Goal: Task Accomplishment & Management: Manage account settings

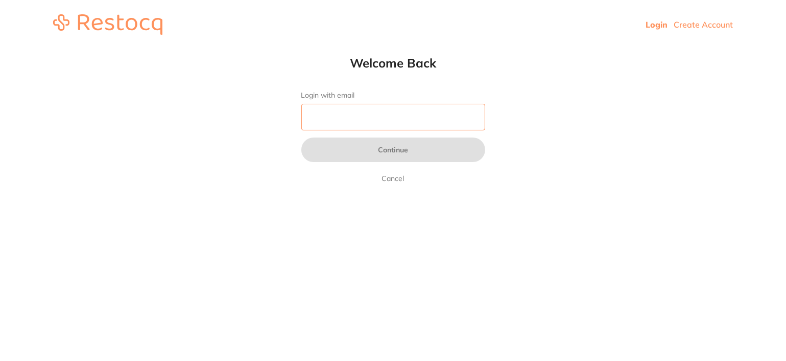
click at [327, 118] on input "Login with email" at bounding box center [393, 117] width 184 height 27
type input "[EMAIL_ADDRESS][DOMAIN_NAME]"
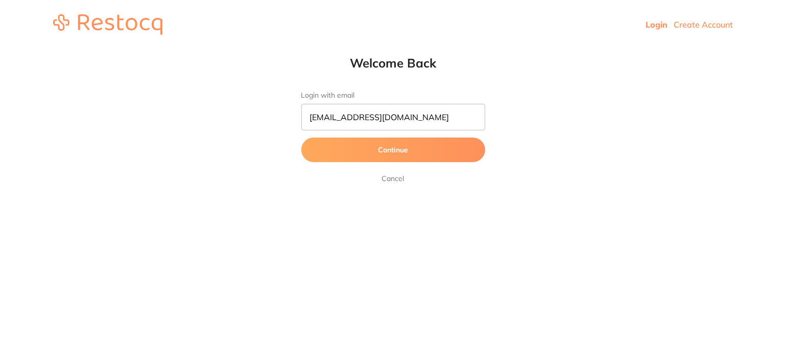
click at [395, 151] on button "Continue" at bounding box center [393, 149] width 184 height 25
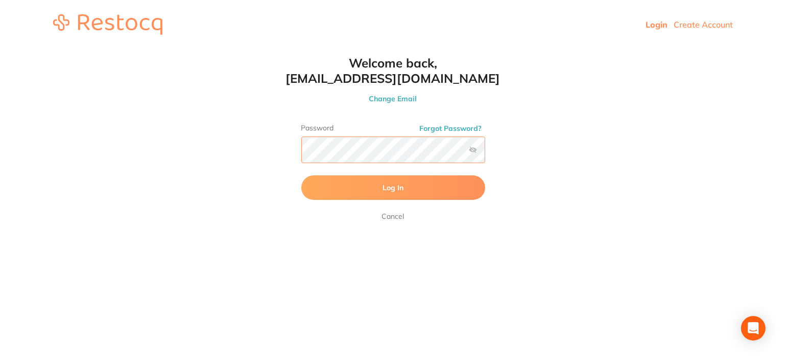
click at [301, 175] on button "Log In" at bounding box center [393, 187] width 184 height 25
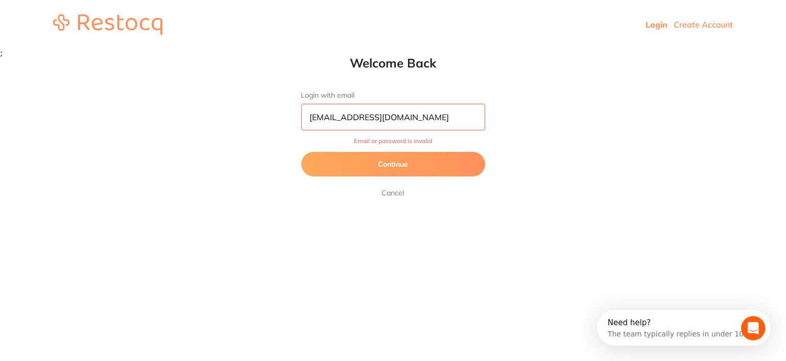
click at [427, 114] on input "[EMAIL_ADDRESS][DOMAIN_NAME]" at bounding box center [393, 117] width 184 height 27
click at [655, 24] on link "Login" at bounding box center [657, 24] width 22 height 10
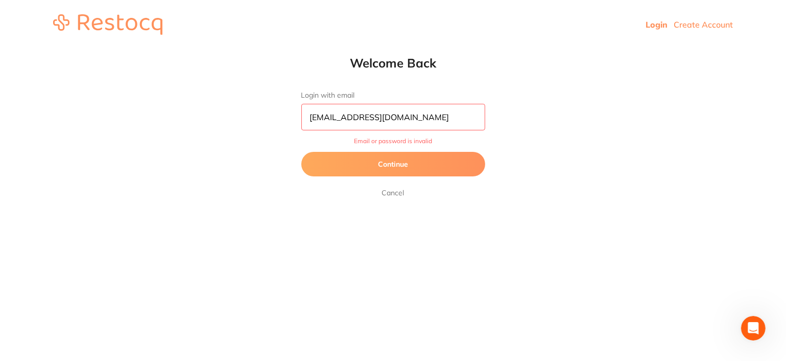
click at [384, 169] on button "Continue" at bounding box center [393, 164] width 184 height 25
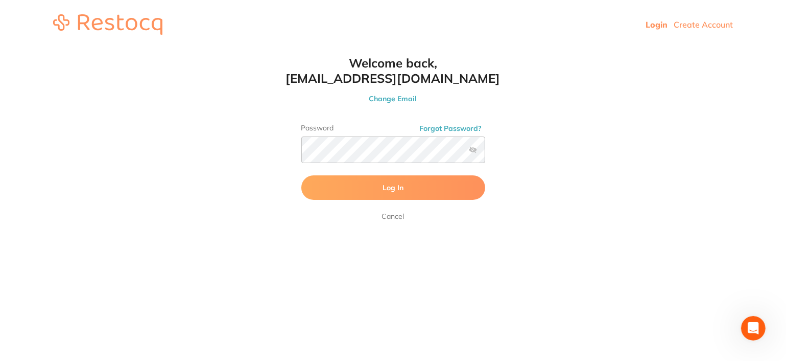
click at [127, 24] on img at bounding box center [107, 24] width 109 height 20
click at [452, 129] on button "Forgot Password?" at bounding box center [451, 128] width 68 height 9
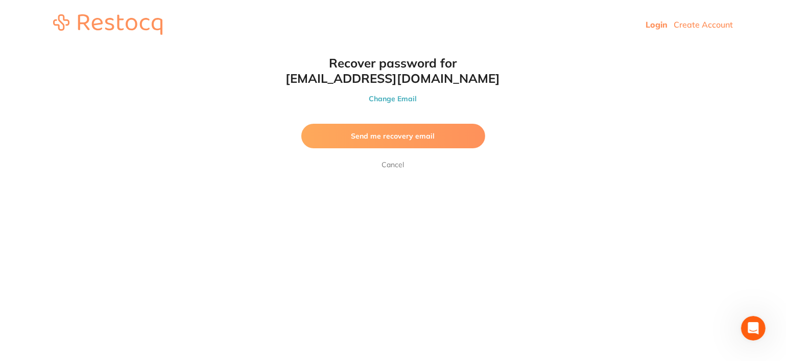
click at [396, 164] on link "Cancel" at bounding box center [393, 164] width 27 height 12
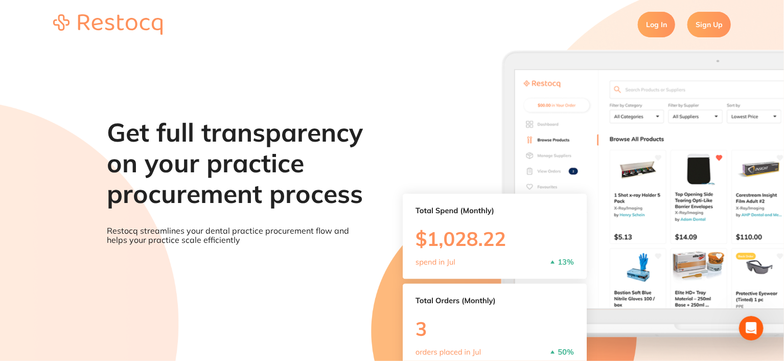
click at [653, 26] on link "Log In" at bounding box center [656, 25] width 37 height 26
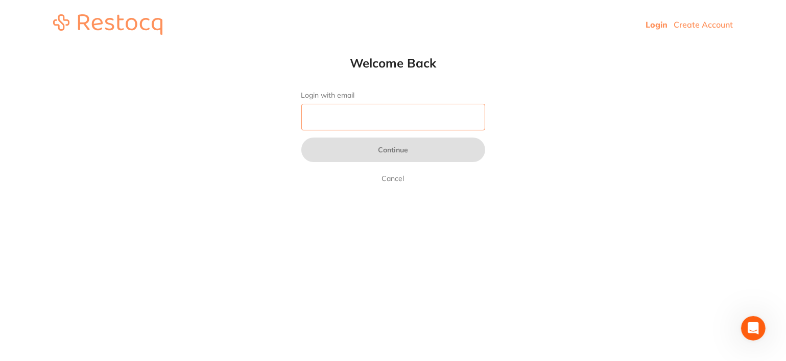
click at [349, 112] on input "Login with email" at bounding box center [393, 117] width 184 height 27
type input "[EMAIL_ADDRESS][DOMAIN_NAME]"
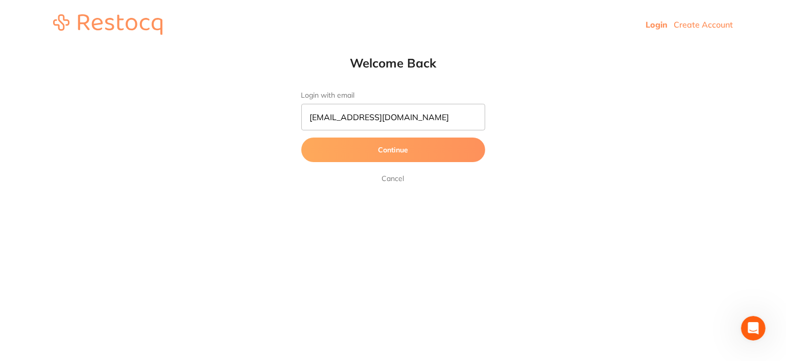
click at [409, 152] on button "Continue" at bounding box center [393, 149] width 184 height 25
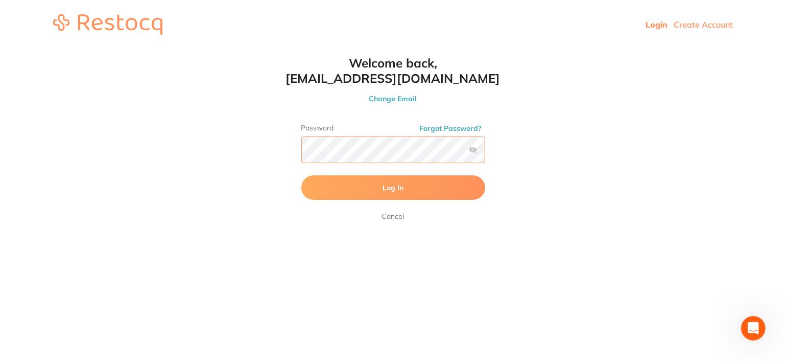
click at [301, 175] on button "Log In" at bounding box center [393, 187] width 184 height 25
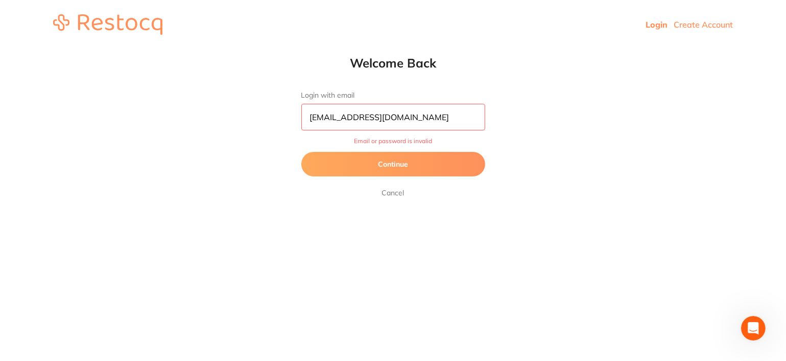
click at [396, 193] on link "Cancel" at bounding box center [393, 192] width 27 height 12
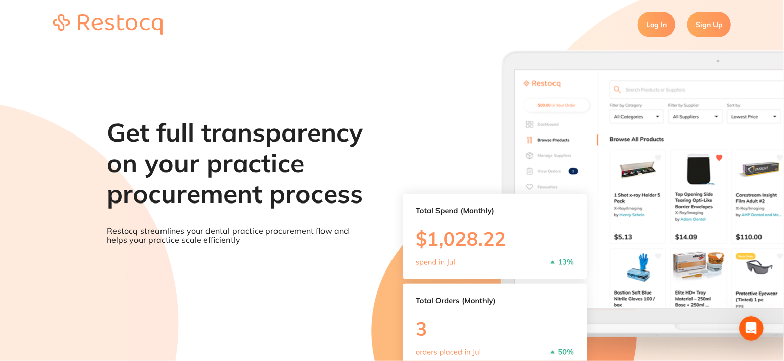
click at [650, 27] on link "Log In" at bounding box center [656, 25] width 37 height 26
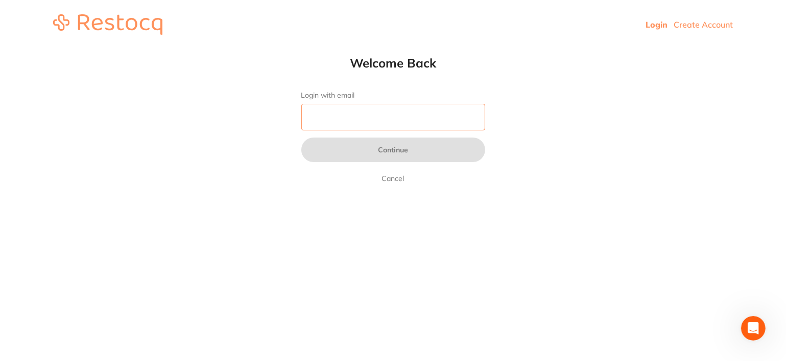
click at [376, 121] on input "Login with email" at bounding box center [393, 117] width 184 height 27
type input "[EMAIL_ADDRESS][DOMAIN_NAME]"
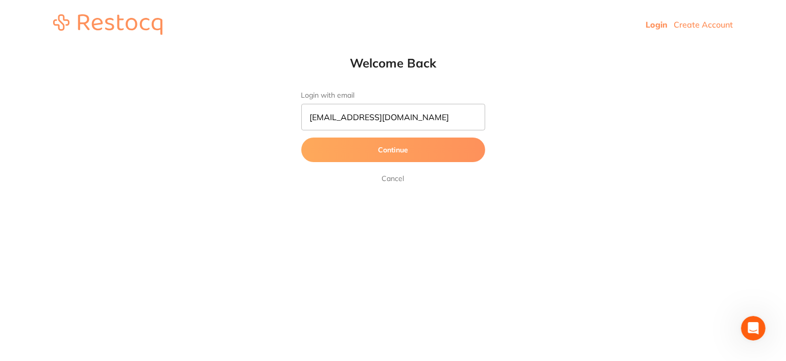
click at [441, 148] on button "Continue" at bounding box center [393, 149] width 184 height 25
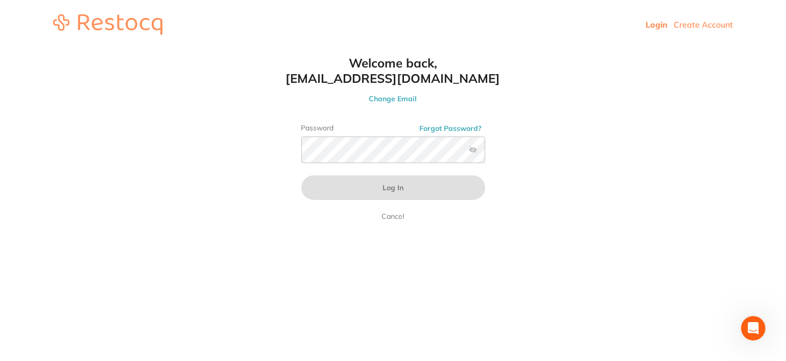
click at [456, 126] on button "Forgot Password?" at bounding box center [451, 128] width 68 height 9
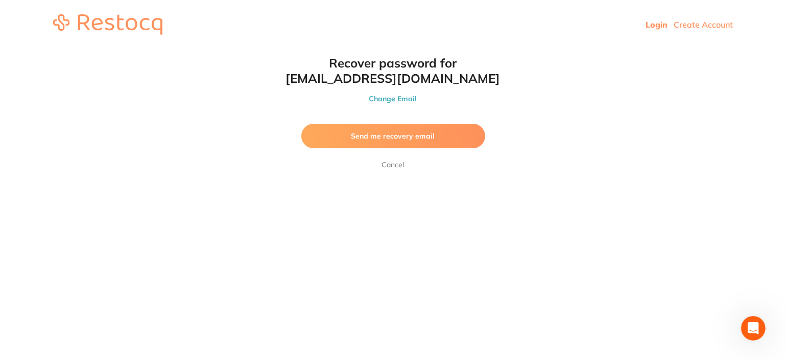
click at [390, 134] on span "Send me recovery email" at bounding box center [393, 135] width 84 height 9
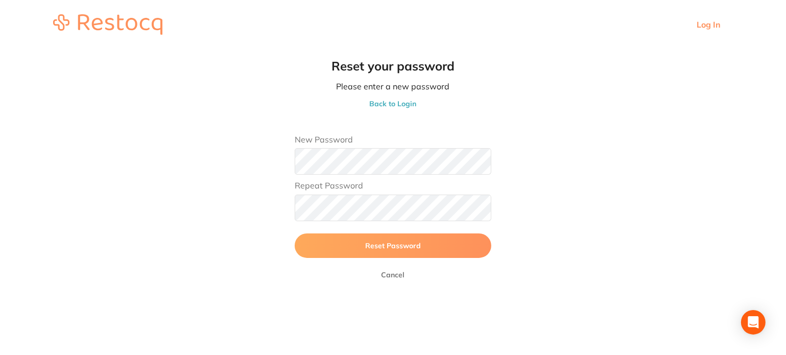
click at [240, 165] on main "Reset your password Please enter a new password Back to Login New Password Repe…" at bounding box center [393, 174] width 786 height 251
click at [409, 248] on span "Reset Password" at bounding box center [393, 245] width 56 height 9
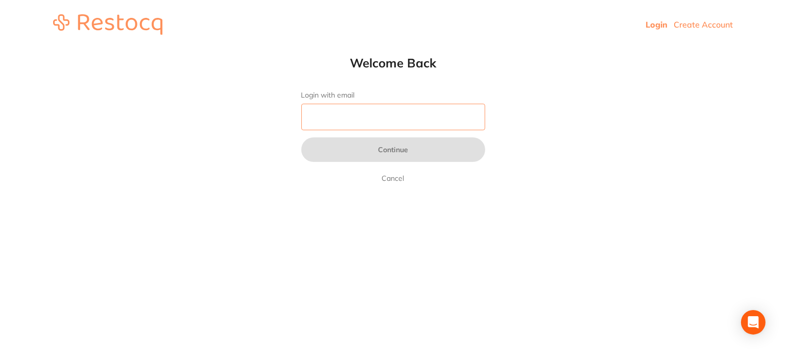
click at [430, 113] on input "Login with email" at bounding box center [393, 117] width 184 height 27
type input "[EMAIL_ADDRESS][DOMAIN_NAME]"
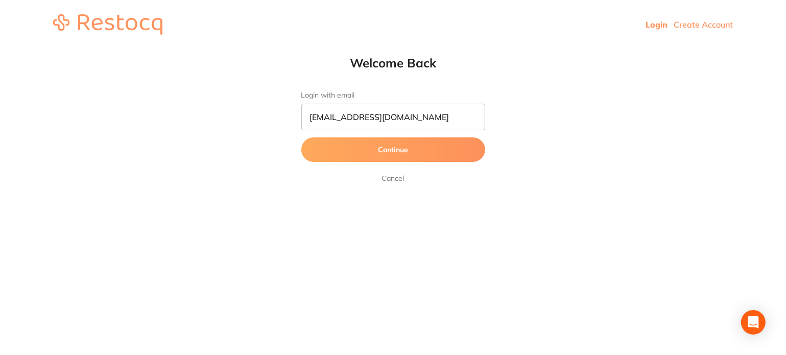
drag, startPoint x: 433, startPoint y: 128, endPoint x: 404, endPoint y: 149, distance: 35.2
click at [404, 149] on button "Continue" at bounding box center [393, 149] width 184 height 25
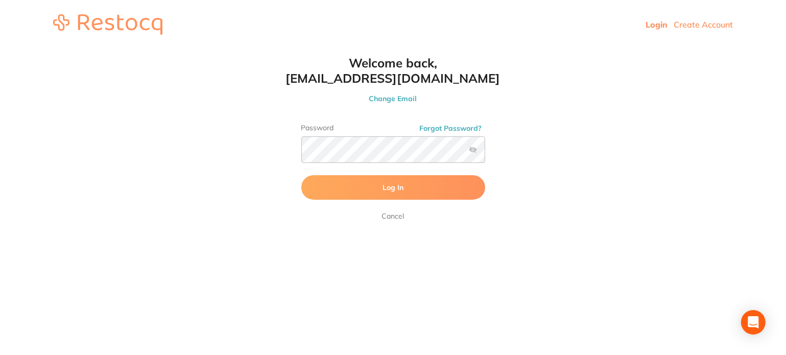
click at [473, 147] on label at bounding box center [473, 150] width 8 height 8
click at [485, 153] on input "checkbox" at bounding box center [485, 153] width 0 height 0
click at [366, 189] on button "Log In" at bounding box center [393, 187] width 184 height 25
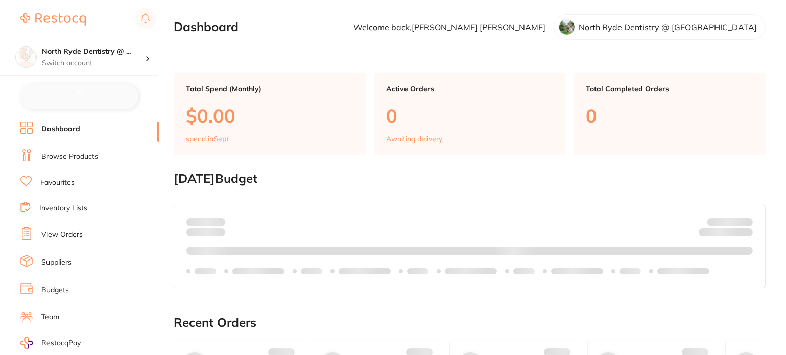
checkbox input "false"
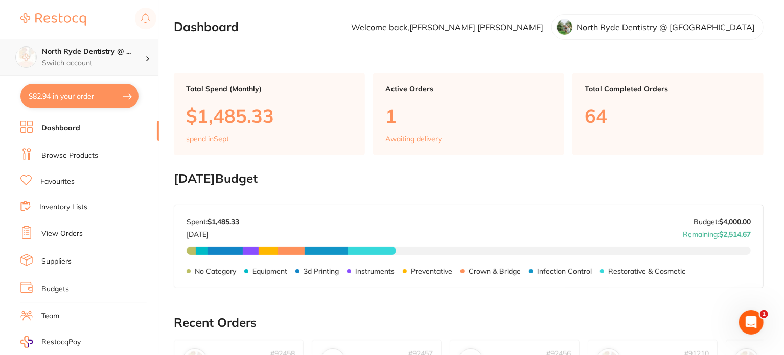
click at [85, 57] on div "North Ryde Dentistry @ ... Switch account" at bounding box center [93, 56] width 103 height 21
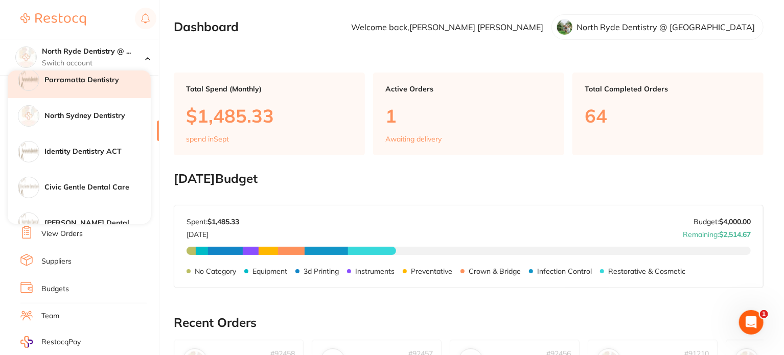
scroll to position [168, 0]
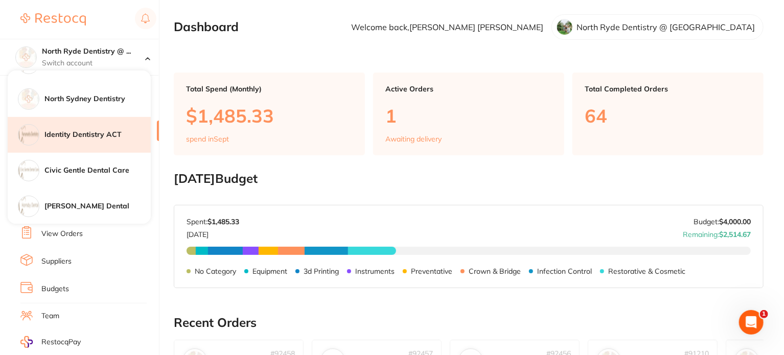
click at [90, 128] on div "Identity Dentistry ACT" at bounding box center [79, 135] width 143 height 36
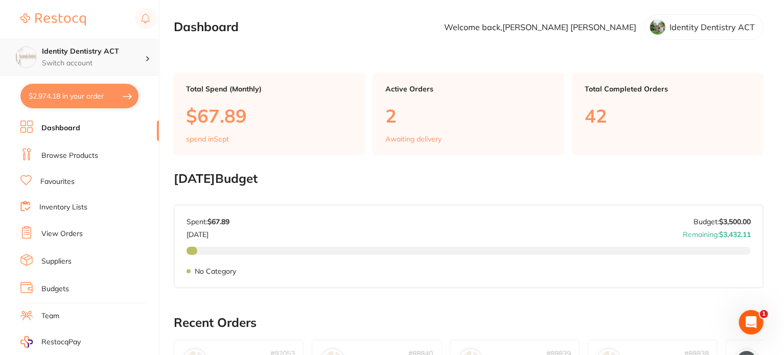
click at [85, 57] on div "Identity Dentistry ACT Switch account" at bounding box center [93, 56] width 103 height 21
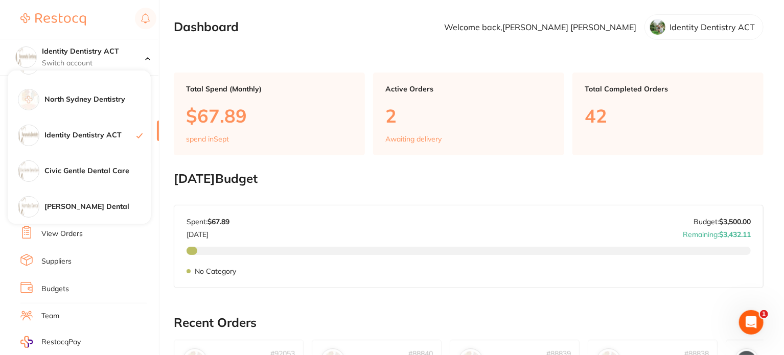
scroll to position [168, 0]
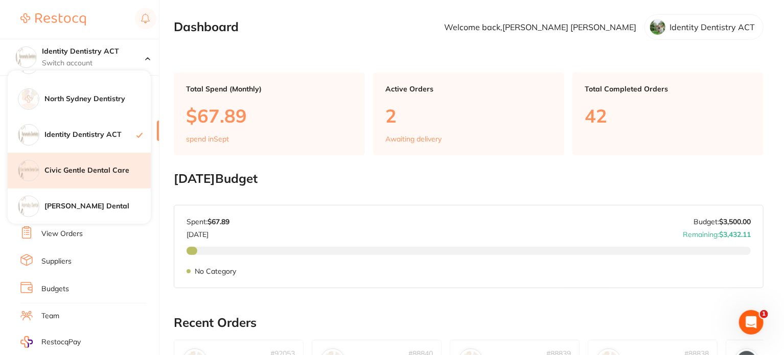
click at [92, 166] on h4 "Civic Gentle Dental Care" at bounding box center [97, 171] width 106 height 10
checkbox input "true"
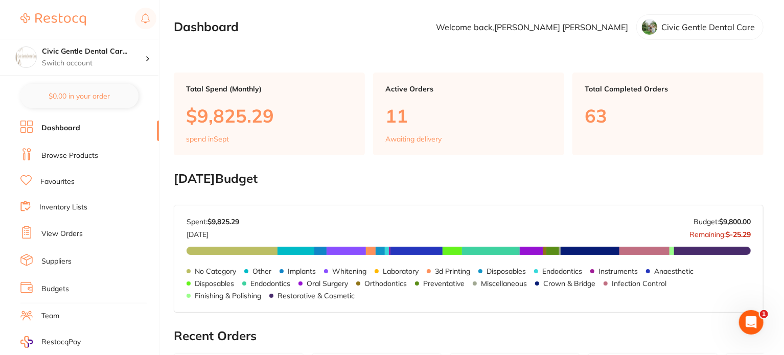
click at [69, 232] on link "View Orders" at bounding box center [61, 234] width 41 height 10
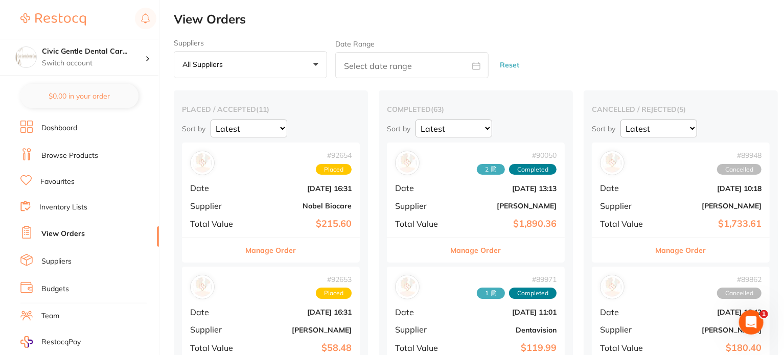
click at [411, 69] on input "text" at bounding box center [411, 65] width 153 height 26
select select "8"
select select "2025"
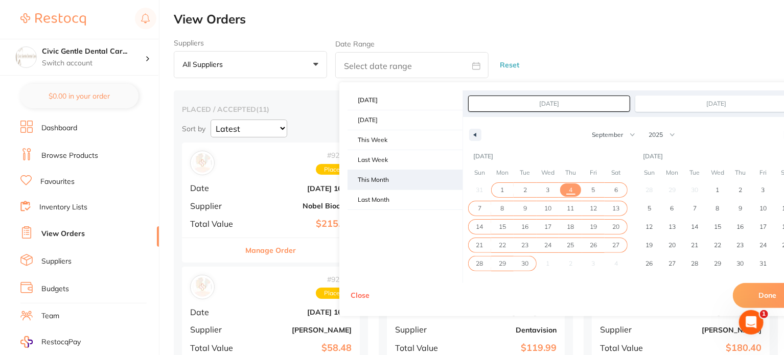
click at [384, 178] on span "This Month" at bounding box center [404, 179] width 115 height 19
type input "[DATE]"
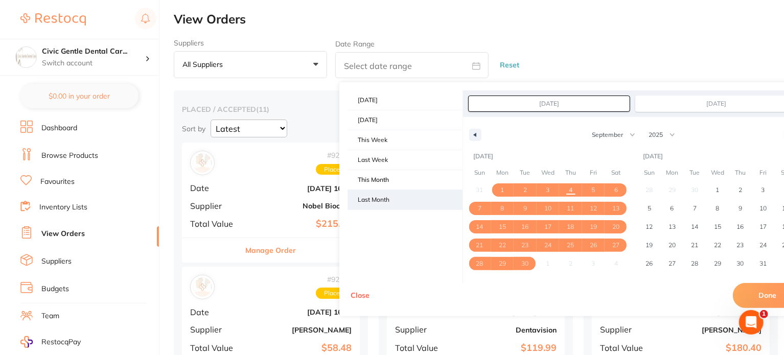
click at [385, 198] on span "Last Month" at bounding box center [404, 199] width 115 height 19
type input "[DATE]"
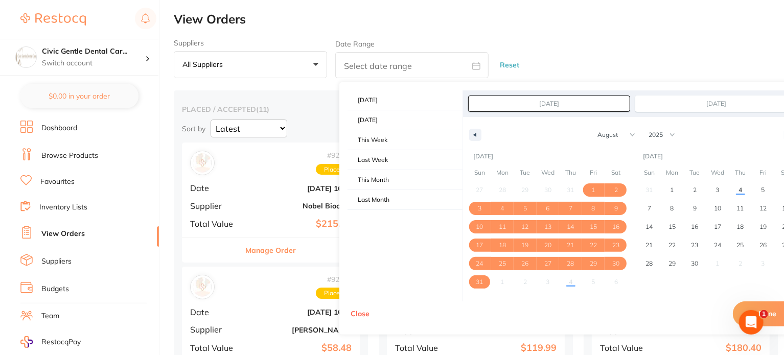
click at [539, 106] on input "[DATE]" at bounding box center [548, 103] width 161 height 15
click at [463, 134] on div "January February March April May June July August September October November [D…" at bounding box center [632, 132] width 339 height 31
click at [478, 133] on button "button" at bounding box center [475, 135] width 12 height 12
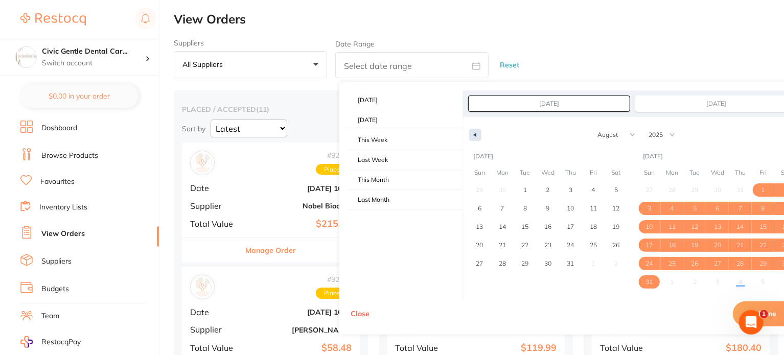
select select "6"
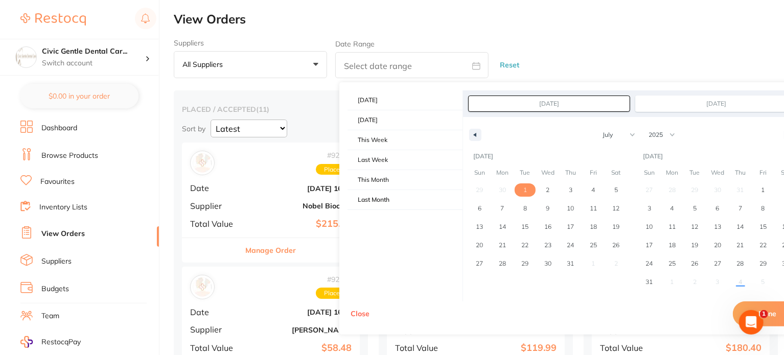
click at [519, 188] on span "1" at bounding box center [524, 189] width 23 height 13
type input "[DATE]"
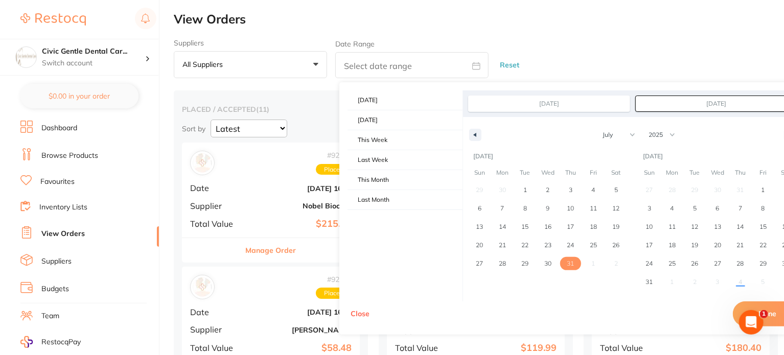
click at [578, 265] on span "31" at bounding box center [570, 263] width 23 height 13
type input "[DATE]"
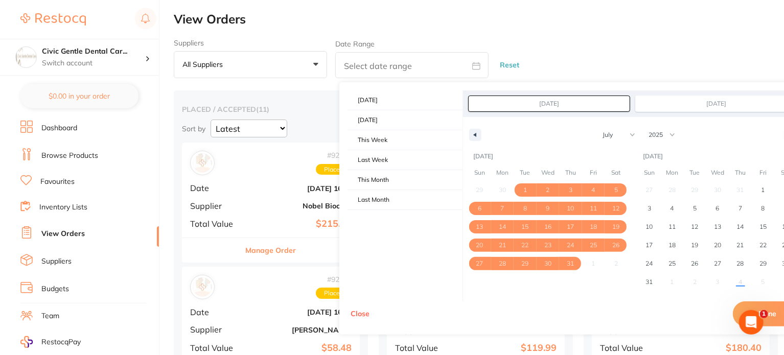
click at [774, 310] on button "Done" at bounding box center [767, 313] width 69 height 25
type input "[DATE] to [DATE]"
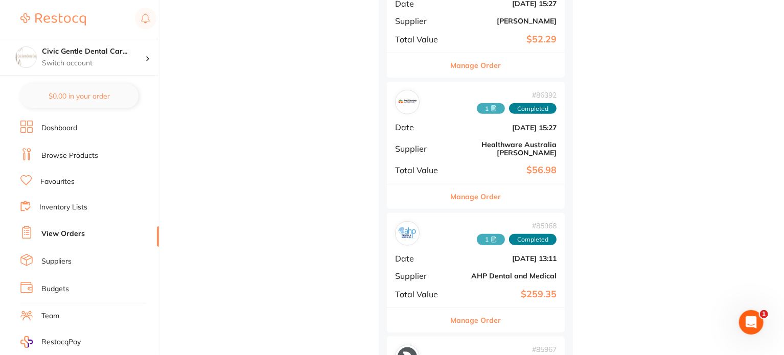
scroll to position [562, 0]
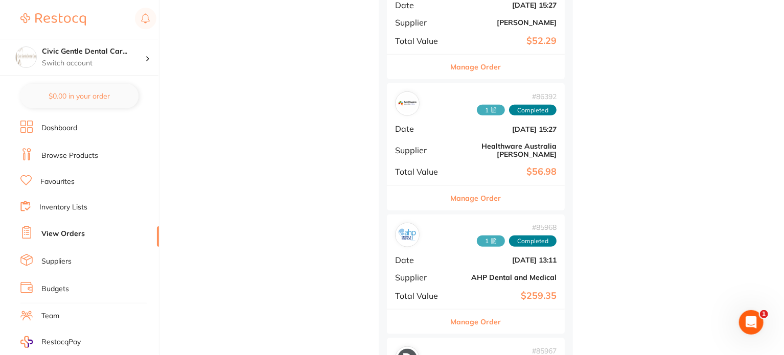
click at [492, 107] on icon at bounding box center [493, 110] width 6 height 6
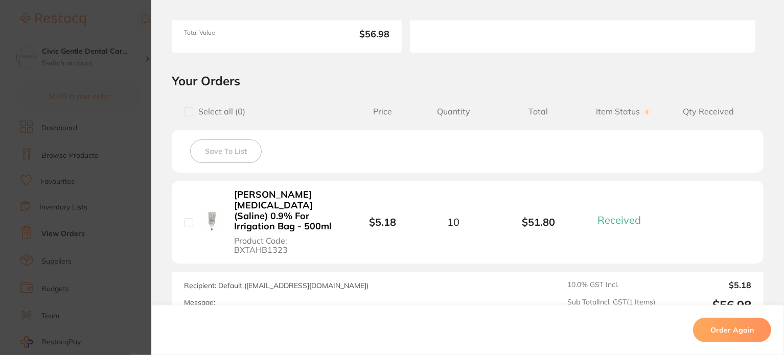
scroll to position [39, 0]
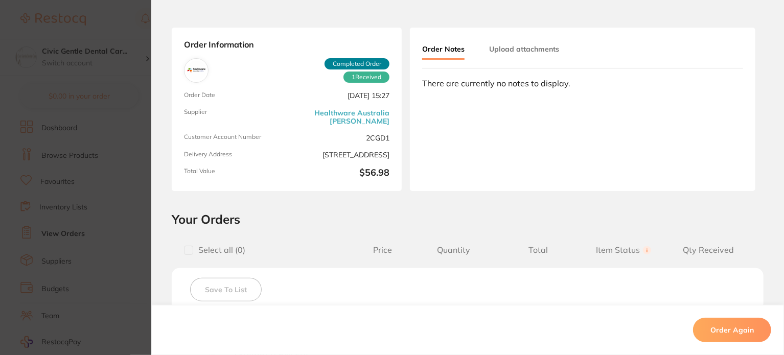
click at [517, 54] on button "Upload attachments" at bounding box center [524, 49] width 70 height 18
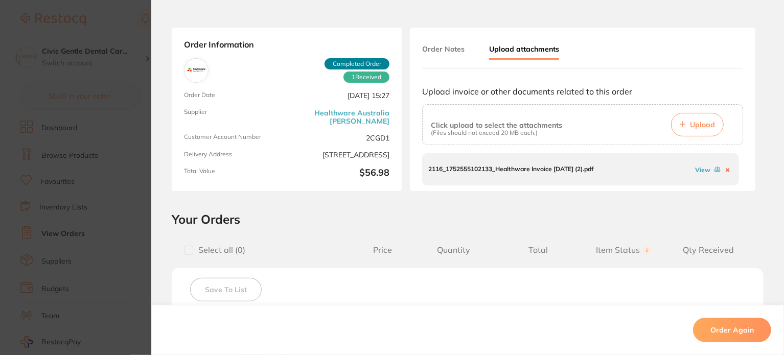
click at [450, 50] on button "Order Notes" at bounding box center [443, 49] width 42 height 18
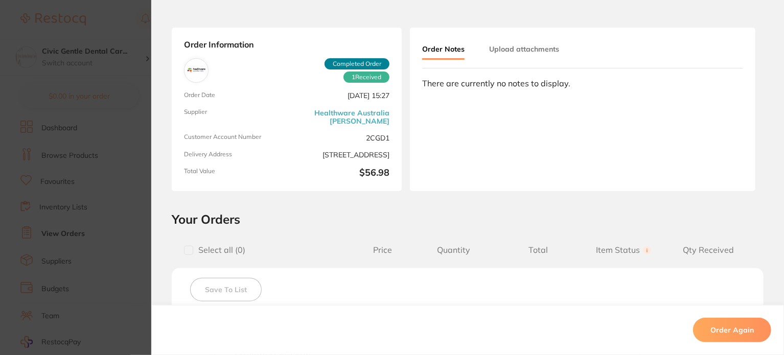
click at [513, 53] on button "Upload attachments" at bounding box center [524, 49] width 70 height 18
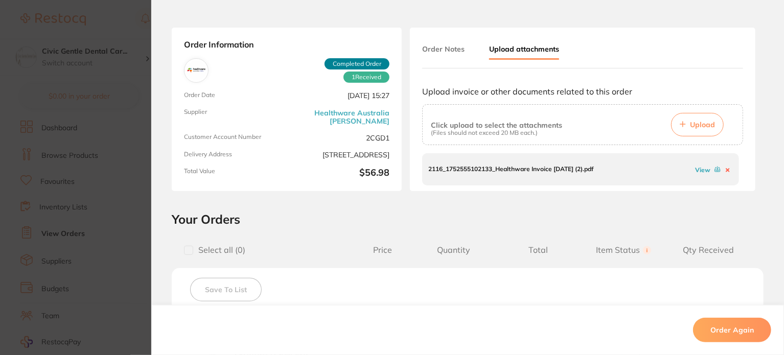
click at [121, 22] on section "Order ID: Restocq- 86392 Order Information 1 Received Completed Order Order Dat…" at bounding box center [392, 177] width 784 height 355
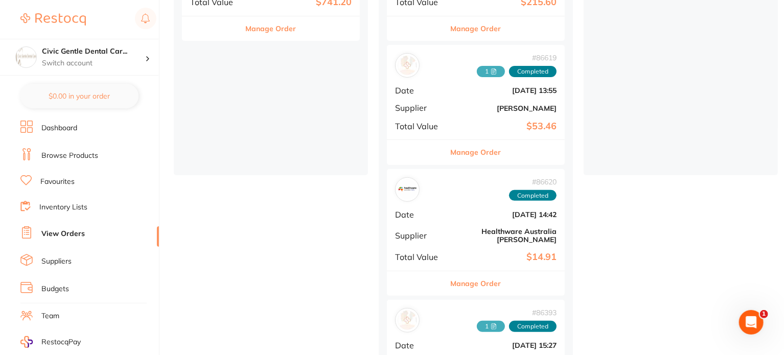
scroll to position [204, 0]
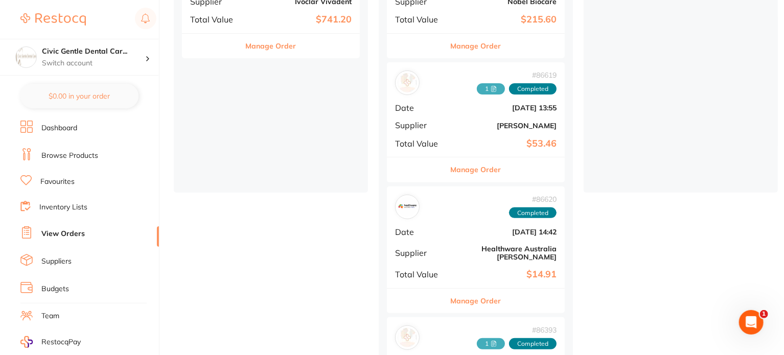
click at [490, 89] on span "1" at bounding box center [491, 88] width 28 height 11
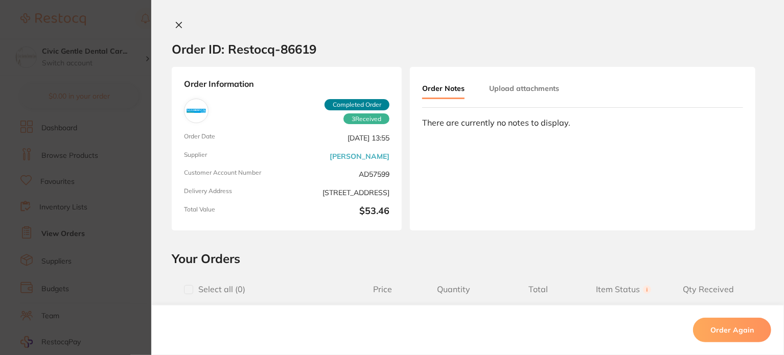
click at [498, 89] on button "Upload attachments" at bounding box center [524, 88] width 70 height 18
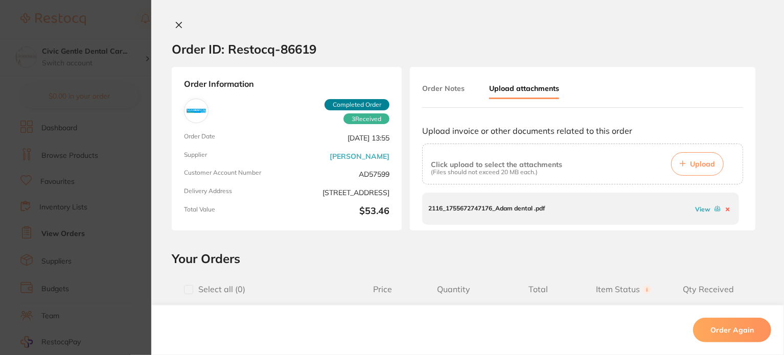
click at [700, 210] on link "View" at bounding box center [702, 209] width 15 height 8
click at [120, 25] on section "Order ID: Restocq- 86619 Order Information 3 Received Completed Order Order Dat…" at bounding box center [392, 177] width 784 height 355
